Goal: Task Accomplishment & Management: Complete application form

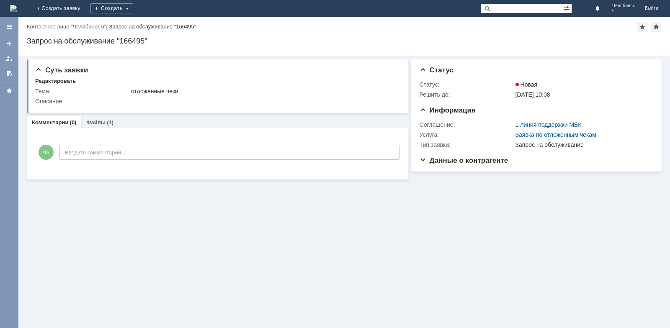
click at [17, 7] on img at bounding box center [13, 8] width 7 height 7
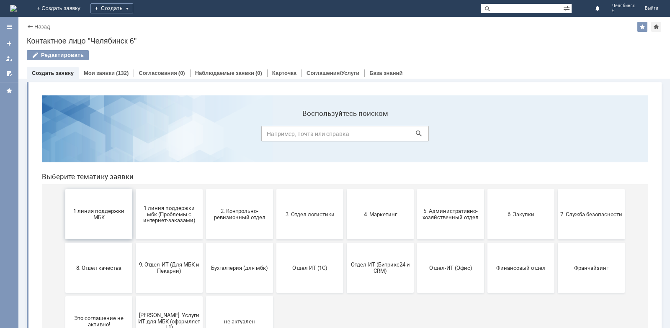
click at [94, 209] on span "1 линия поддержки МБК" at bounding box center [99, 214] width 62 height 13
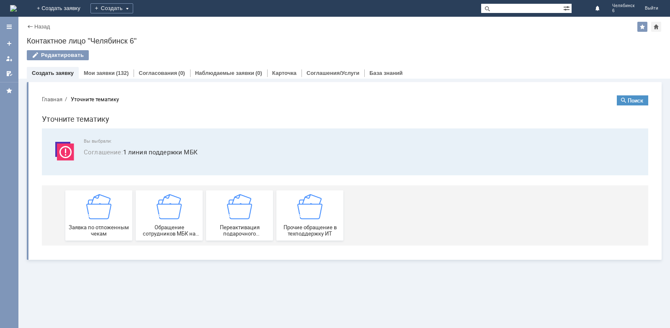
click at [94, 209] on img at bounding box center [98, 206] width 25 height 25
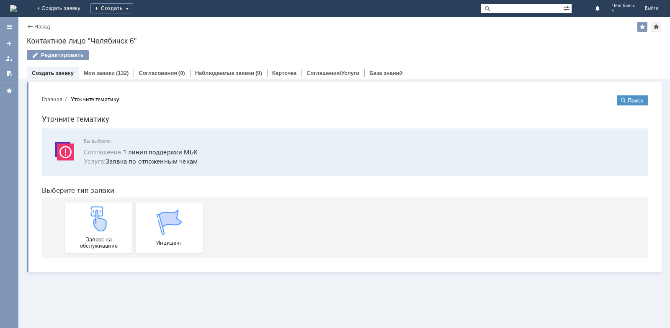
click at [94, 209] on img at bounding box center [98, 218] width 25 height 25
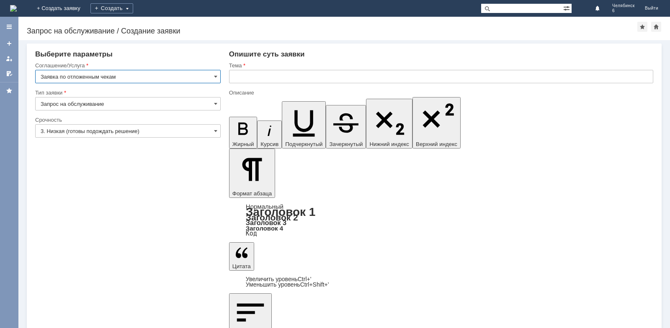
click at [245, 74] on input "text" at bounding box center [441, 76] width 424 height 13
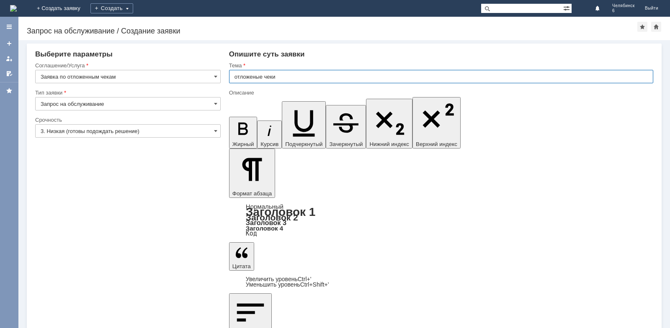
type input "отложеные чеки"
click at [373, 69] on div "Тема" at bounding box center [441, 66] width 424 height 8
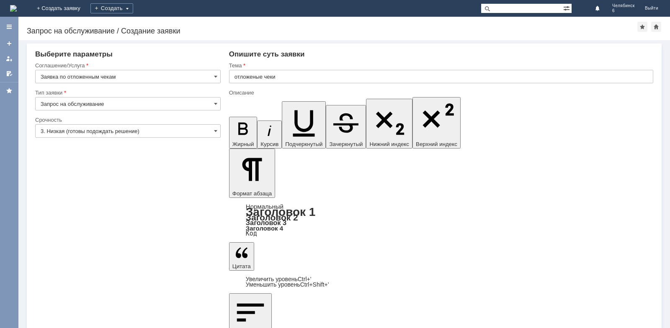
scroll to position [585, 1]
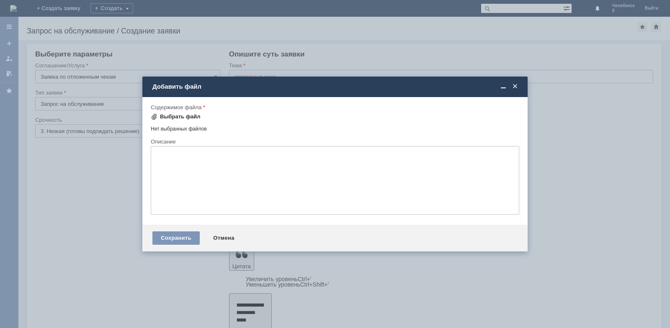
click at [165, 117] on div "Выбрать файл" at bounding box center [180, 116] width 41 height 7
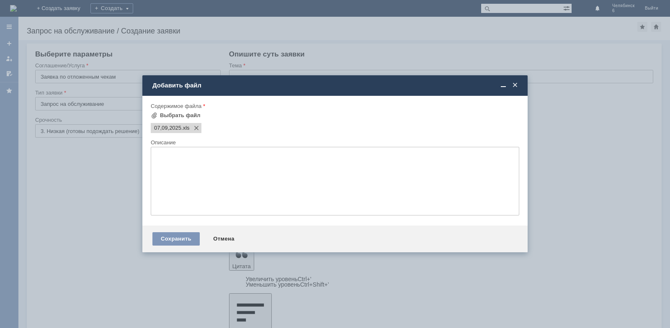
scroll to position [0, 0]
click at [182, 236] on div "Сохранить" at bounding box center [175, 238] width 47 height 13
